Goal: Information Seeking & Learning: Learn about a topic

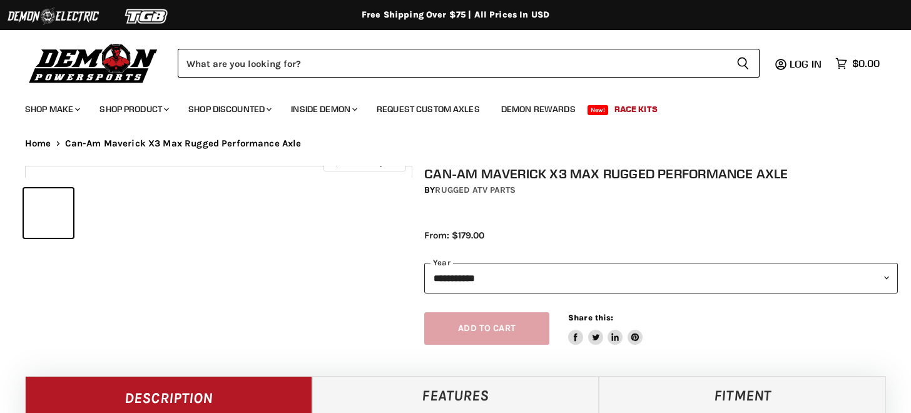
select select "******"
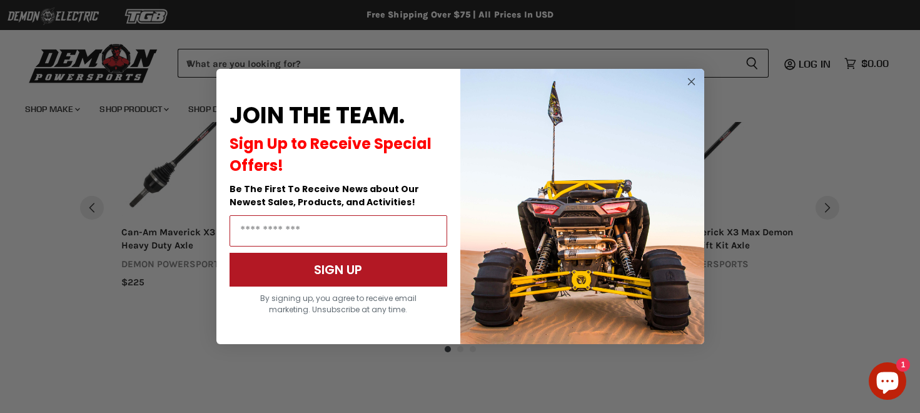
scroll to position [1309, 0]
